Goal: Information Seeking & Learning: Learn about a topic

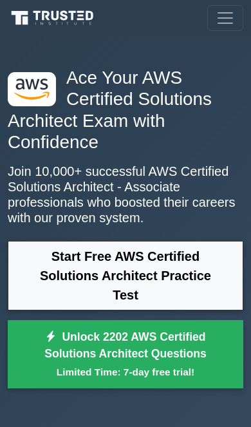
click at [144, 303] on link "Start Free AWS Certified Solutions Architect Practice Test" at bounding box center [126, 276] width 236 height 70
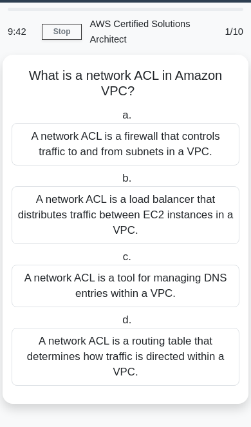
scroll to position [41, 0]
click at [129, 142] on div "A network ACL is a firewall that controls traffic to and from subnets in a VPC." at bounding box center [126, 144] width 228 height 42
click at [120, 120] on input "a. A network ACL is a firewall that controls traffic to and from subnets in a V…" at bounding box center [120, 115] width 0 height 8
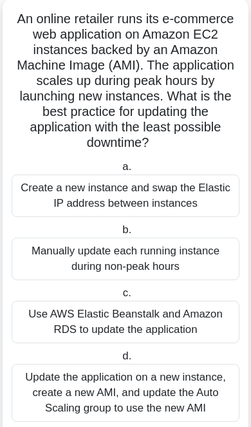
scroll to position [105, 0]
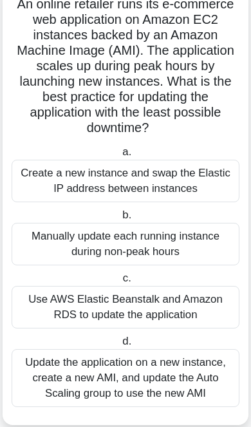
click at [110, 400] on div "Update the application on a new instance, create a new AMI, and update the Auto…" at bounding box center [126, 378] width 228 height 58
click at [120, 346] on input "d. Update the application on a new instance, create a new AMI, and update the A…" at bounding box center [120, 341] width 0 height 8
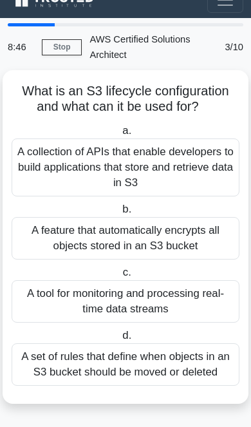
scroll to position [28, 0]
click at [87, 378] on div "A set of rules that define when objects in an S3 bucket should be moved or dele…" at bounding box center [126, 364] width 228 height 42
click at [120, 340] on input "d. A set of rules that define when objects in an S3 bucket should be moved or d…" at bounding box center [120, 335] width 0 height 8
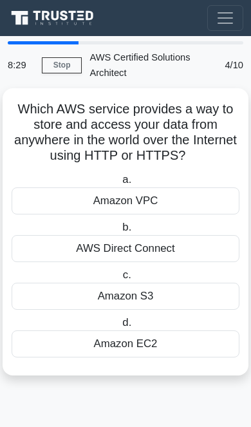
click at [175, 187] on div "Amazon VPC" at bounding box center [126, 200] width 228 height 27
click at [120, 177] on input "a. Amazon VPC" at bounding box center [120, 180] width 0 height 8
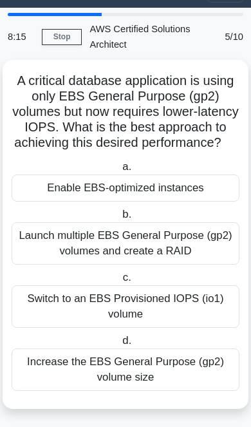
click at [178, 322] on div "Switch to an EBS Provisioned IOPS (io1) volume" at bounding box center [126, 306] width 228 height 42
click at [120, 282] on input "c. Switch to an EBS Provisioned IOPS (io1) volume" at bounding box center [120, 278] width 0 height 8
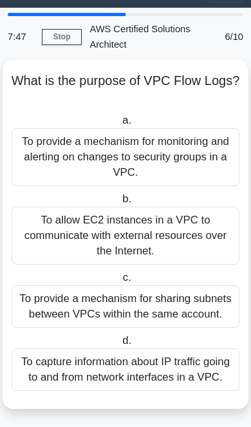
click at [131, 391] on div "To capture information about IP traffic going to and from network interfaces in…" at bounding box center [126, 369] width 228 height 42
click at [120, 345] on input "d. To capture information about IP traffic going to and from network interfaces…" at bounding box center [120, 341] width 0 height 8
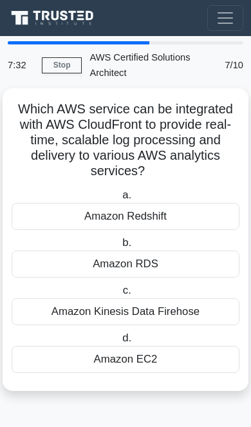
click at [44, 298] on div "Amazon Kinesis Data Firehose" at bounding box center [126, 311] width 228 height 27
click at [120, 289] on input "c. Amazon Kinesis Data Firehose" at bounding box center [120, 290] width 0 height 8
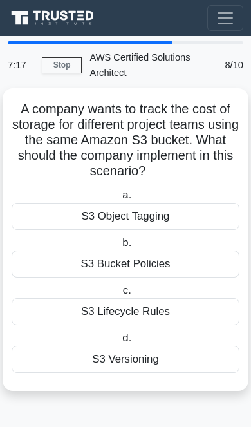
click at [200, 203] on div "S3 Object Tagging" at bounding box center [126, 216] width 228 height 27
click at [120, 191] on input "a. S3 Object Tagging" at bounding box center [120, 195] width 0 height 8
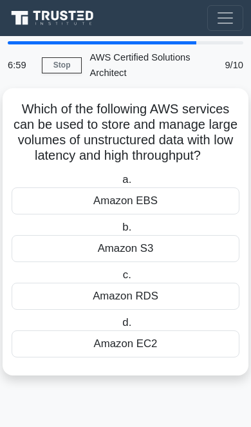
click at [191, 189] on div "Amazon EBS" at bounding box center [126, 200] width 228 height 27
click at [120, 184] on input "a. Amazon EBS" at bounding box center [120, 180] width 0 height 8
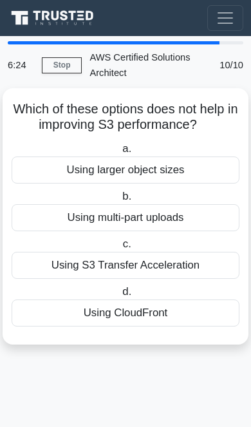
click at [200, 206] on div "Using multi-part uploads" at bounding box center [126, 217] width 228 height 27
click at [120, 201] on input "b. Using multi-part uploads" at bounding box center [120, 196] width 0 height 8
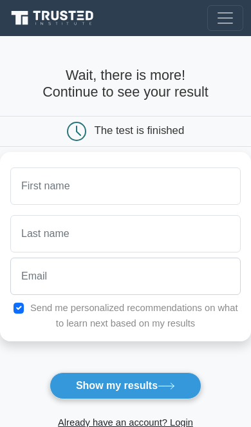
click at [135, 386] on button "Show my results" at bounding box center [126, 385] width 152 height 27
